Goal: Task Accomplishment & Management: Manage account settings

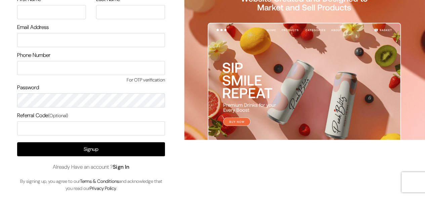
click at [123, 168] on link "Sign In" at bounding box center [121, 166] width 17 height 7
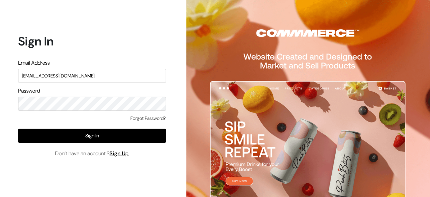
type input "[EMAIL_ADDRESS][DOMAIN_NAME]"
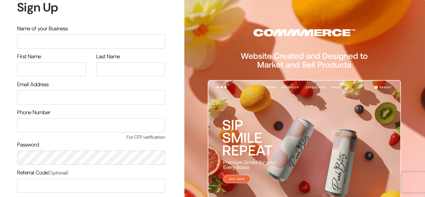
scroll to position [57, 0]
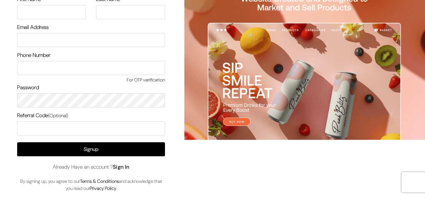
click at [124, 166] on link "Sign In" at bounding box center [121, 166] width 17 height 7
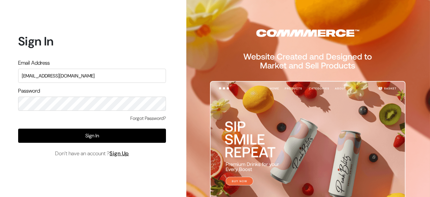
type input "[EMAIL_ADDRESS][DOMAIN_NAME]"
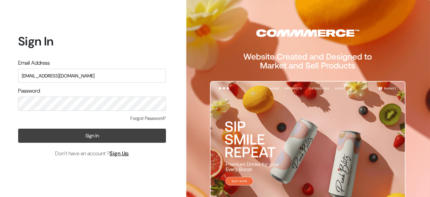
click at [105, 136] on button "Sign In" at bounding box center [92, 135] width 148 height 14
